Goal: Task Accomplishment & Management: Complete application form

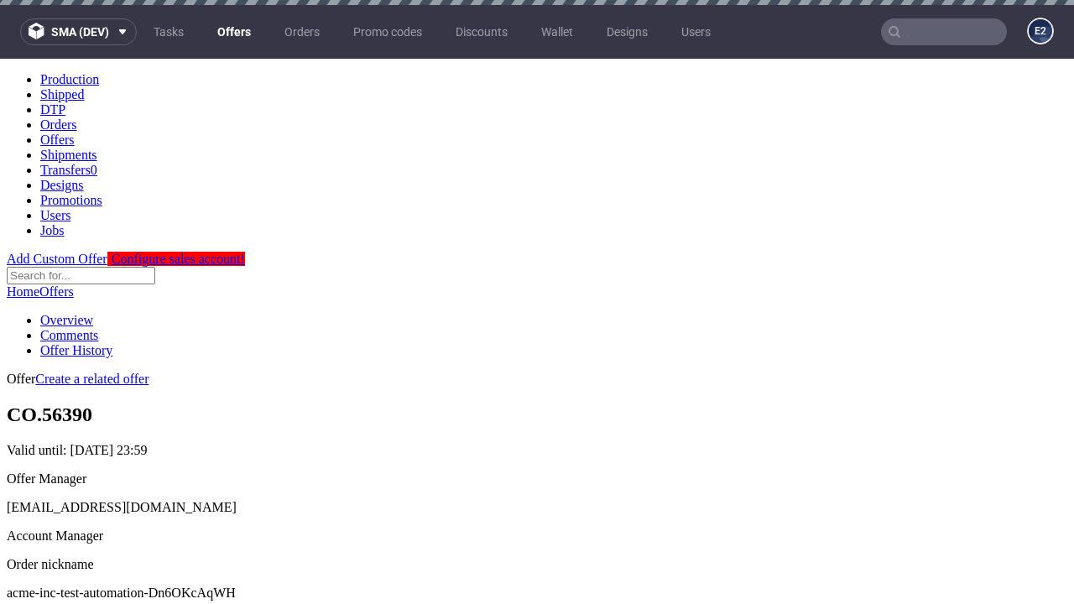
scroll to position [5, 0]
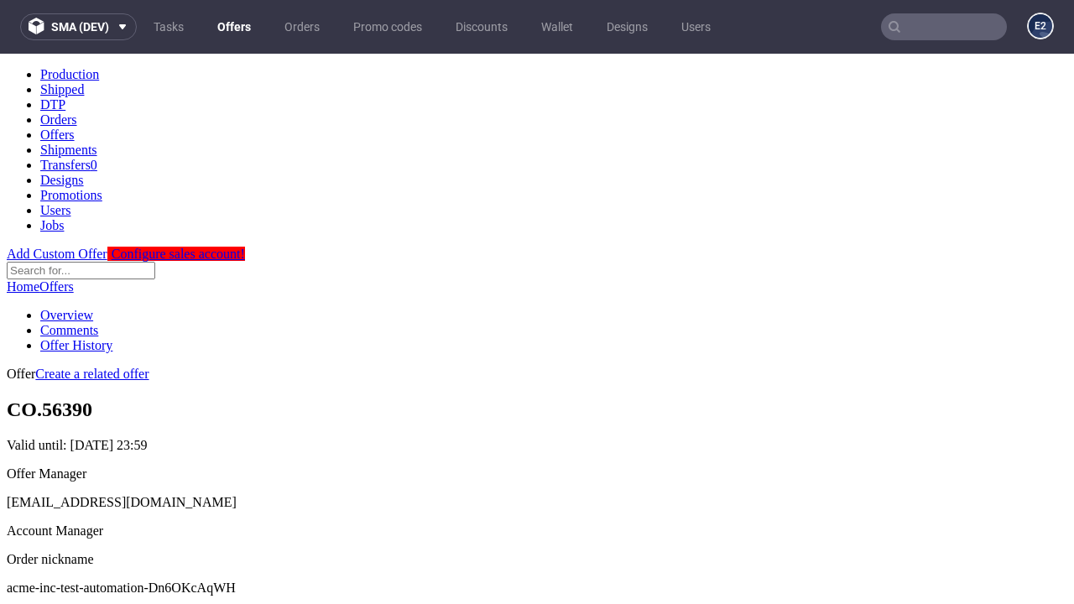
scroll to position [166, 0]
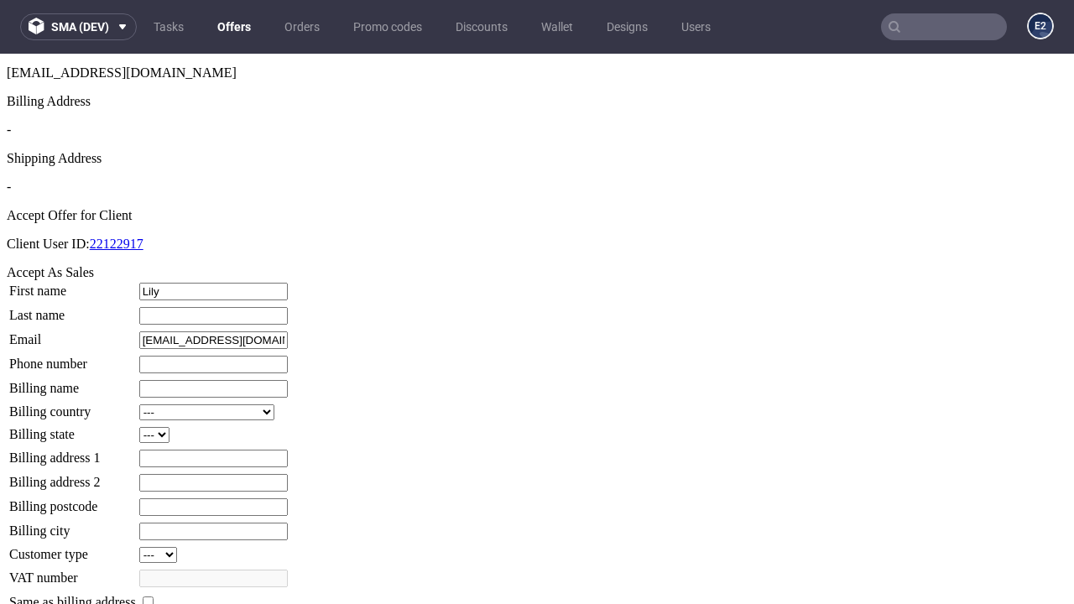
type input "Lily"
type input "Little"
type input "1509813888"
type input "Candace5"
select select "13"
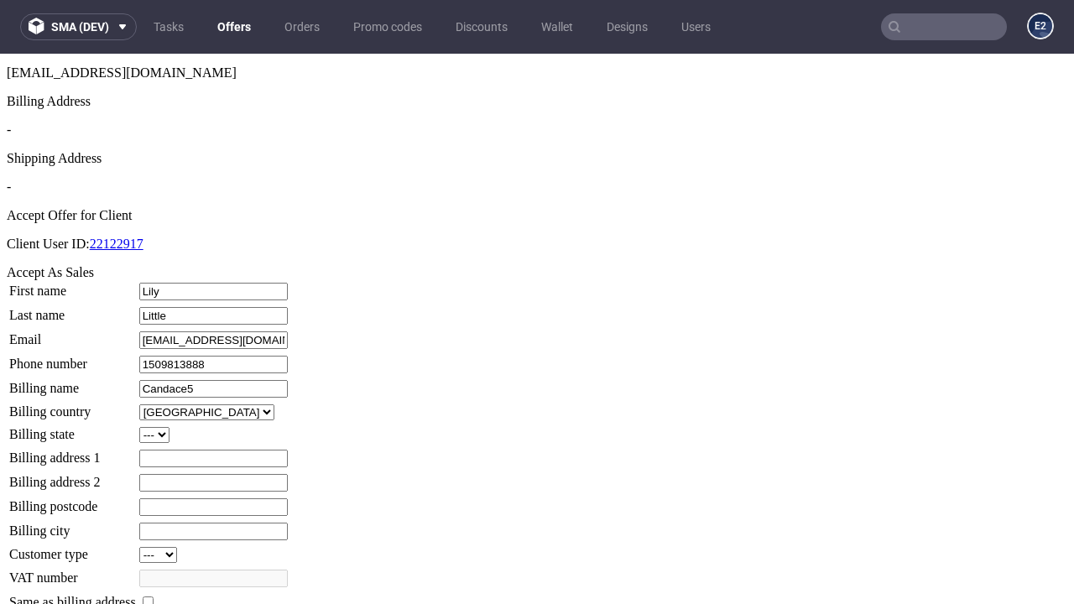
select select "132"
type input "Candace5"
type input "5 Wiley Place"
type input "HK0 5ML"
type input "Sauerton"
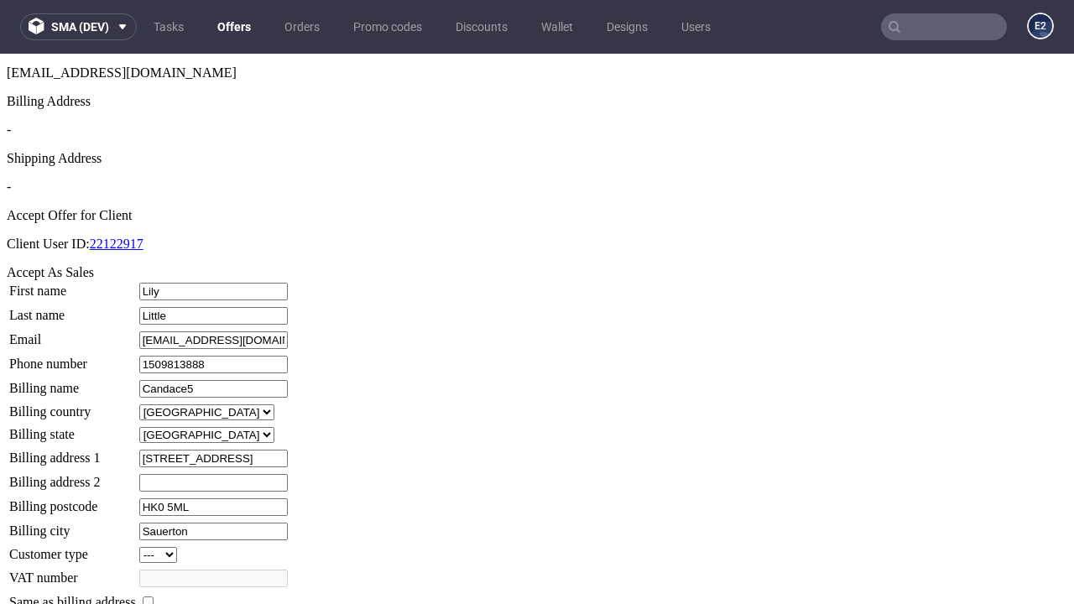
click at [154, 597] on input "checkbox" at bounding box center [148, 602] width 11 height 11
checkbox input "true"
type input "Candace5"
select select "13"
type input "5 Wiley Place"
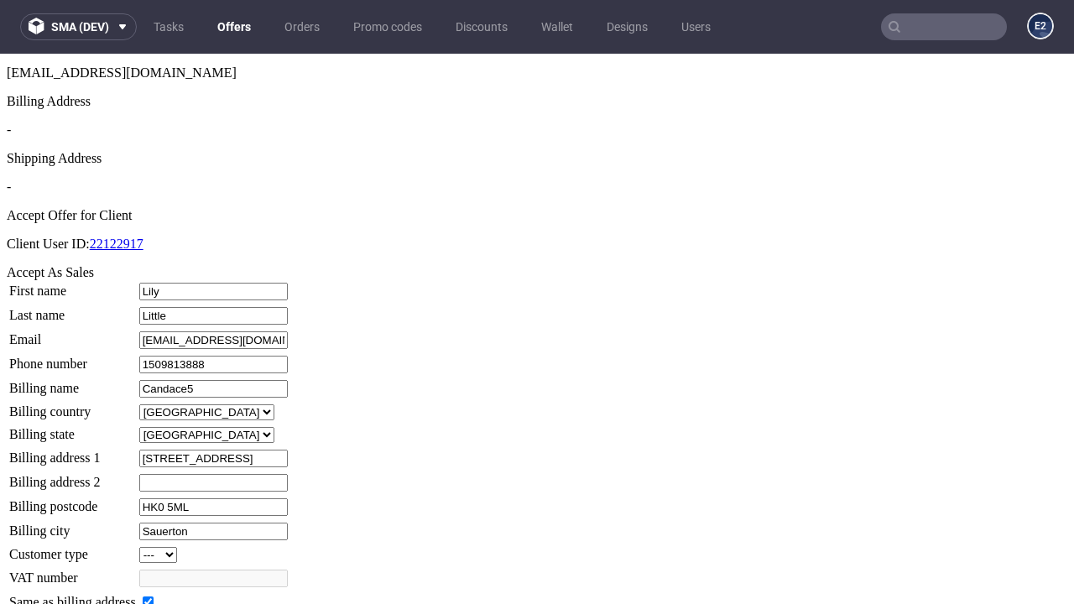
type input "HK0 5ML"
type input "Sauerton"
